Goal: Task Accomplishment & Management: Manage account settings

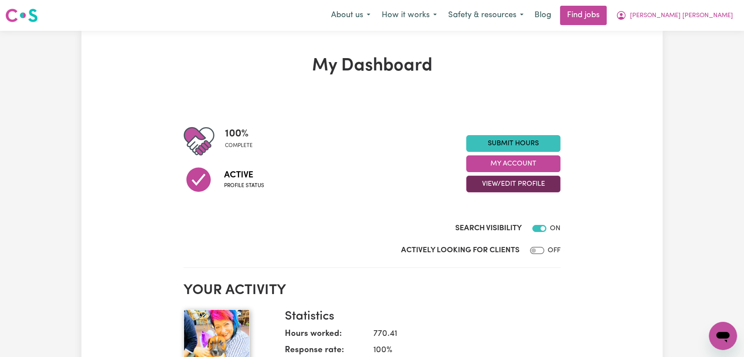
click at [516, 183] on button "View/Edit Profile" at bounding box center [513, 184] width 94 height 17
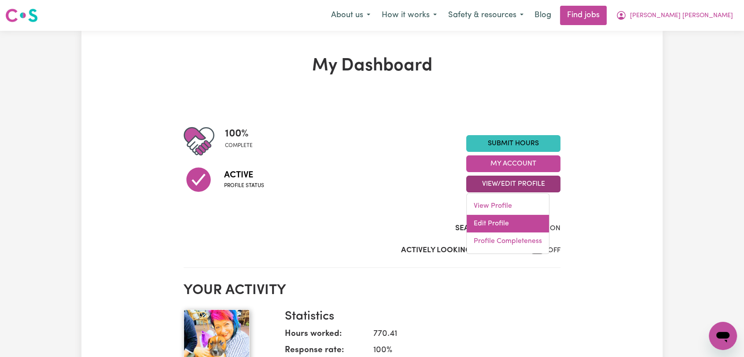
click at [507, 226] on link "Edit Profile" at bounding box center [508, 224] width 82 height 18
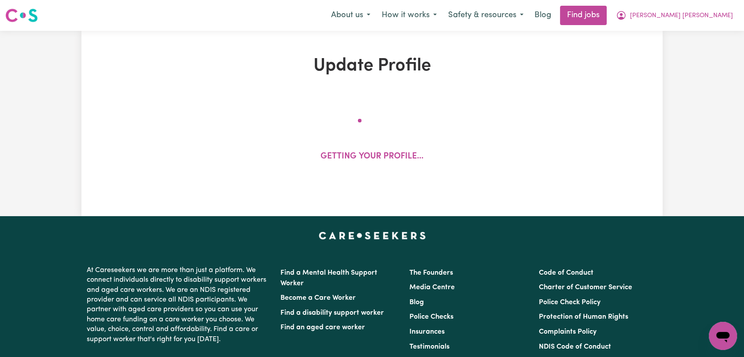
select select "[DEMOGRAPHIC_DATA]"
select select "[DEMOGRAPHIC_DATA] Citizen"
select select "Studying a healthcare related degree or qualification"
select select "60"
select select "85"
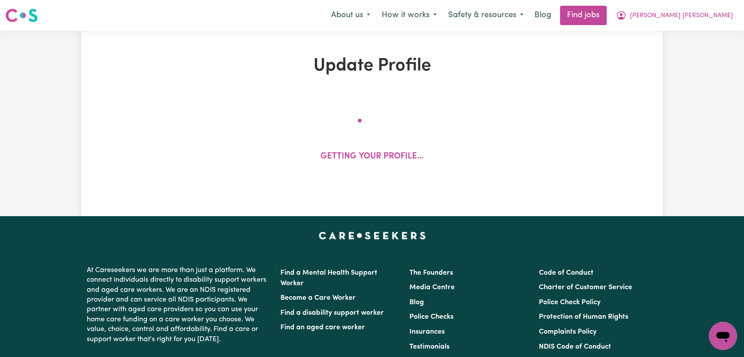
select select "95"
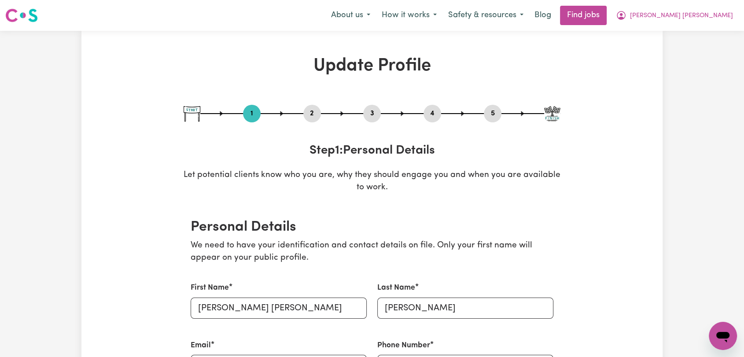
click at [310, 116] on button "2" at bounding box center [312, 113] width 18 height 11
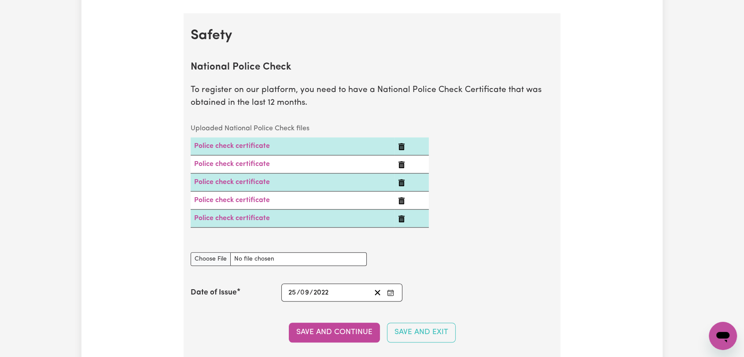
scroll to position [587, 0]
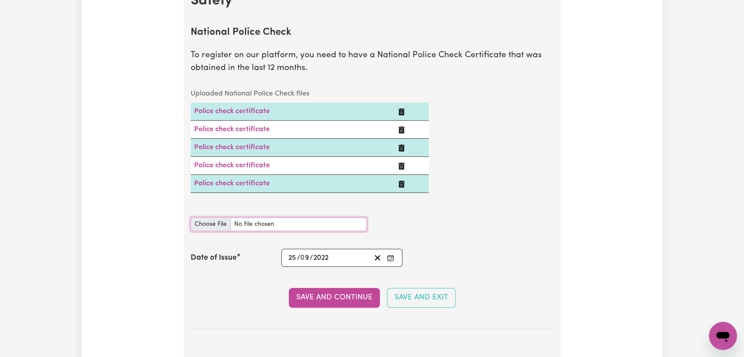
click at [211, 223] on input "National Police Check document" at bounding box center [279, 225] width 176 height 14
type input "C:\fakepath\[PERSON_NAME] - PC - [DATE]--.pdf"
click at [393, 255] on icon "Enter the Date of Issue of your National Police Check" at bounding box center [390, 258] width 7 height 7
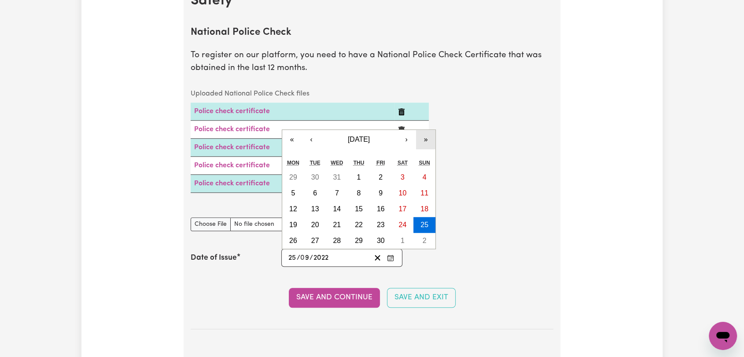
click at [428, 142] on button "»" at bounding box center [425, 139] width 19 height 19
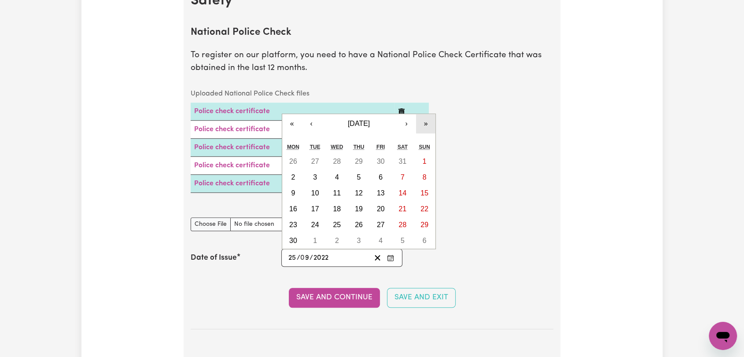
click at [427, 123] on button "»" at bounding box center [425, 123] width 19 height 19
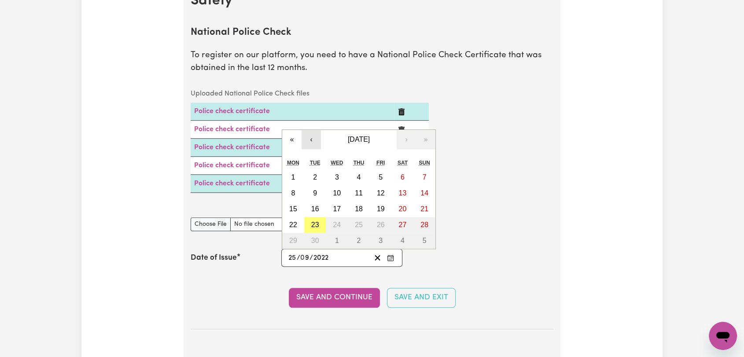
click at [313, 135] on button "‹" at bounding box center [311, 139] width 19 height 19
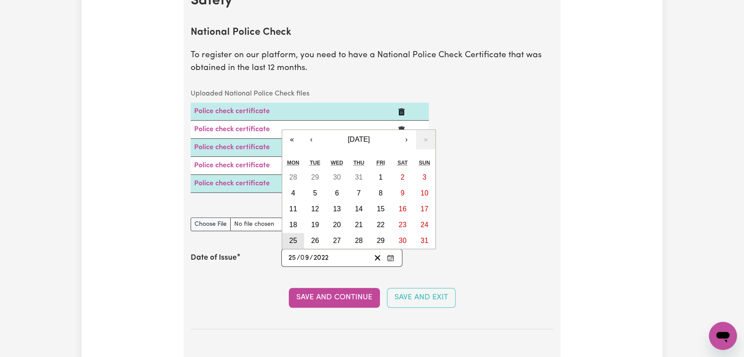
click at [299, 236] on button "25" at bounding box center [293, 241] width 22 height 16
type input "[DATE]"
type input "8"
type input "2025"
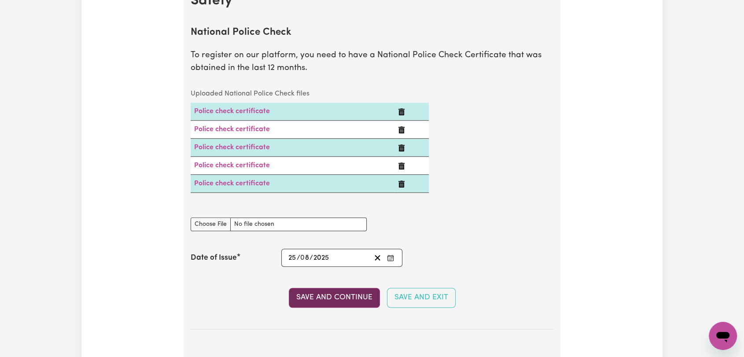
click at [309, 300] on button "Save and Continue" at bounding box center [334, 297] width 91 height 19
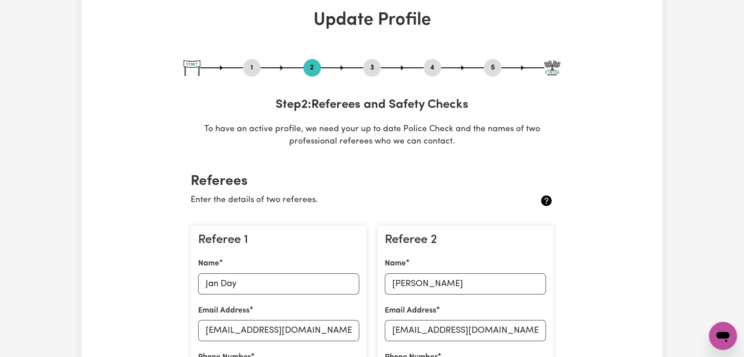
scroll to position [0, 0]
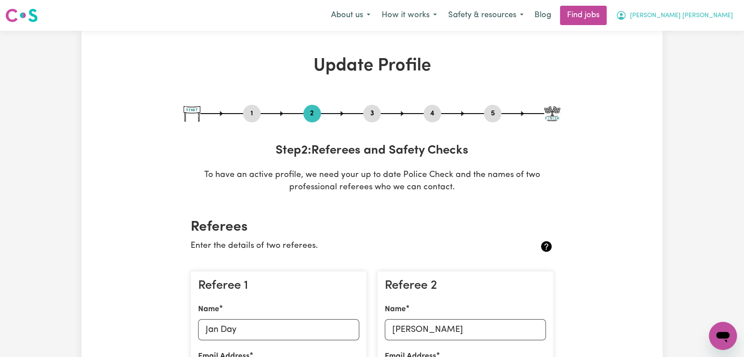
click at [713, 18] on span "[PERSON_NAME] [PERSON_NAME]" at bounding box center [681, 16] width 103 height 10
click at [687, 67] on link "Logout" at bounding box center [704, 67] width 70 height 17
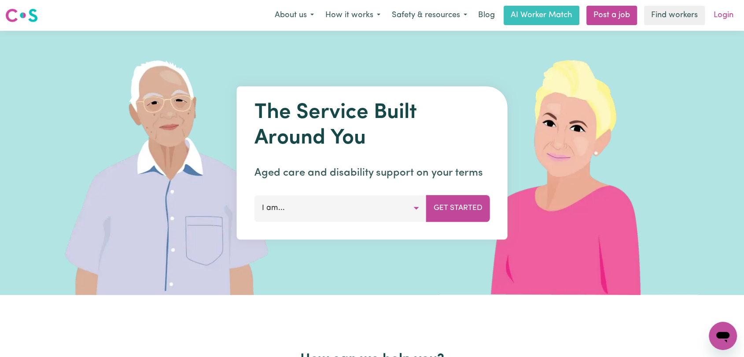
click at [727, 15] on link "Login" at bounding box center [723, 15] width 30 height 19
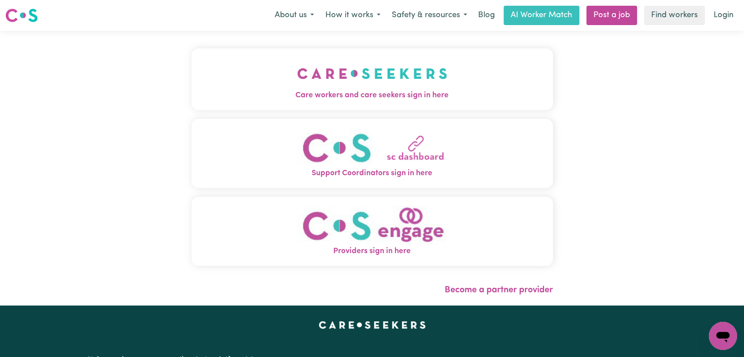
click at [253, 66] on button "Care workers and care seekers sign in here" at bounding box center [372, 79] width 361 height 62
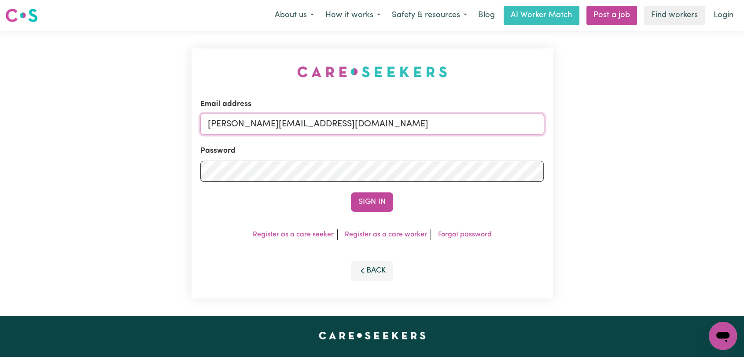
click at [358, 129] on input "[PERSON_NAME][EMAIL_ADDRESS][DOMAIN_NAME]" at bounding box center [372, 124] width 344 height 21
drag, startPoint x: 276, startPoint y: 126, endPoint x: 415, endPoint y: 135, distance: 139.8
click at [415, 135] on input "Superuser~[EMAIL_ADDRESS][DOMAIN_NAME]" at bounding box center [372, 124] width 344 height 21
type input "Superuser~[EMAIL_ADDRESS][DOMAIN_NAME]"
click at [371, 198] on button "Sign In" at bounding box center [372, 201] width 42 height 19
